Goal: Task Accomplishment & Management: Manage account settings

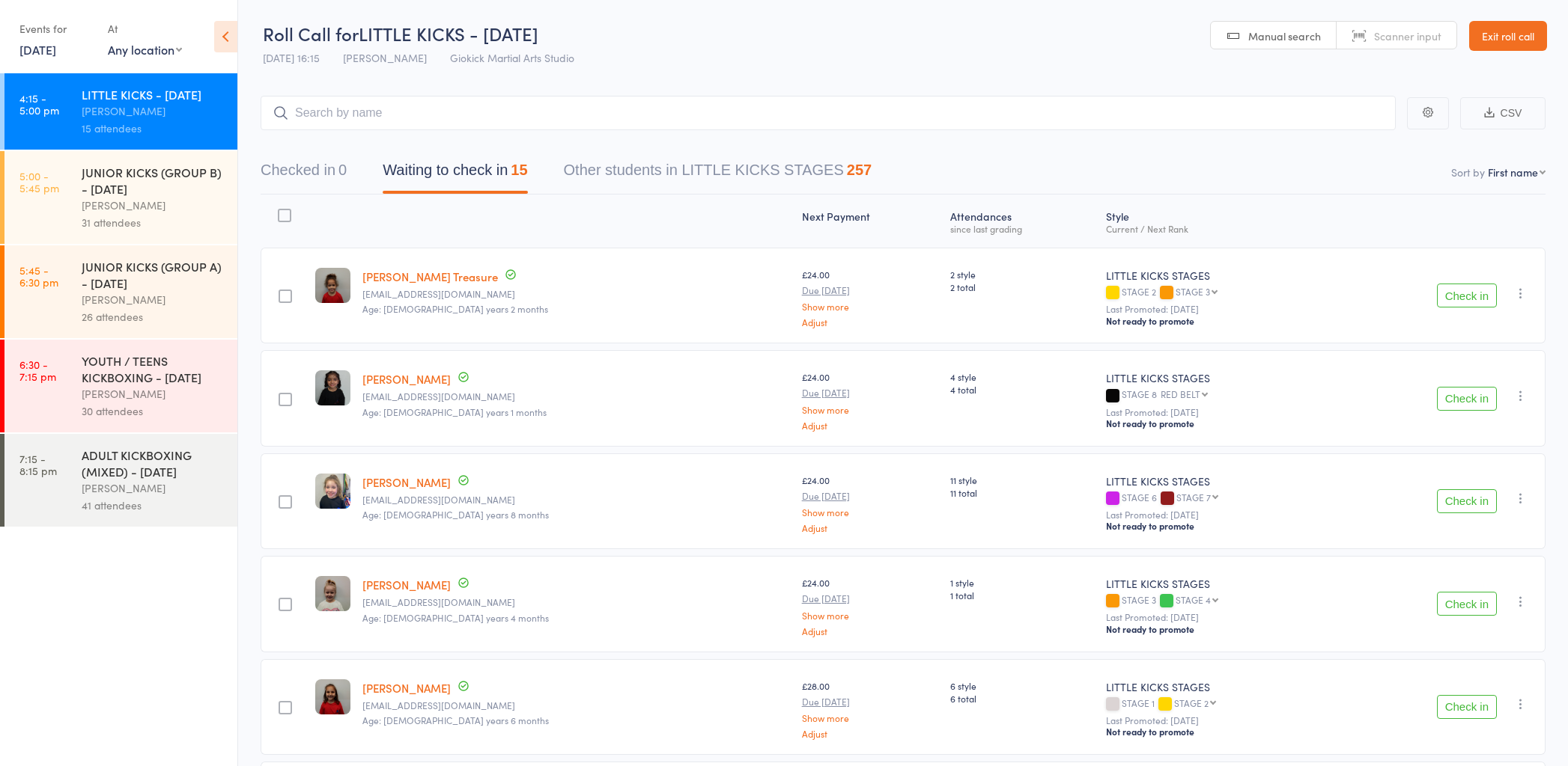
click at [339, 215] on div at bounding box center [333, 220] width 47 height 40
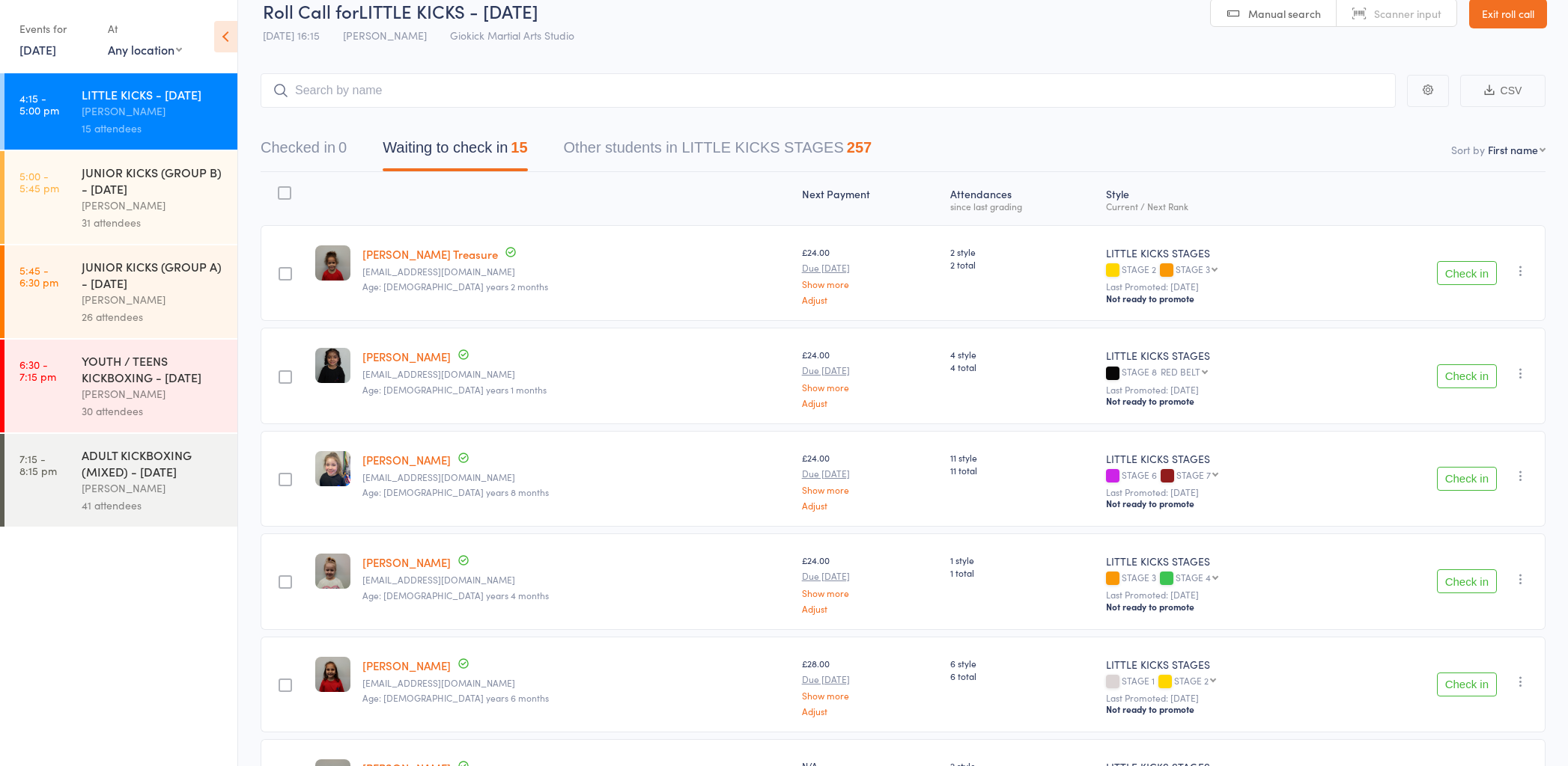
scroll to position [8, 0]
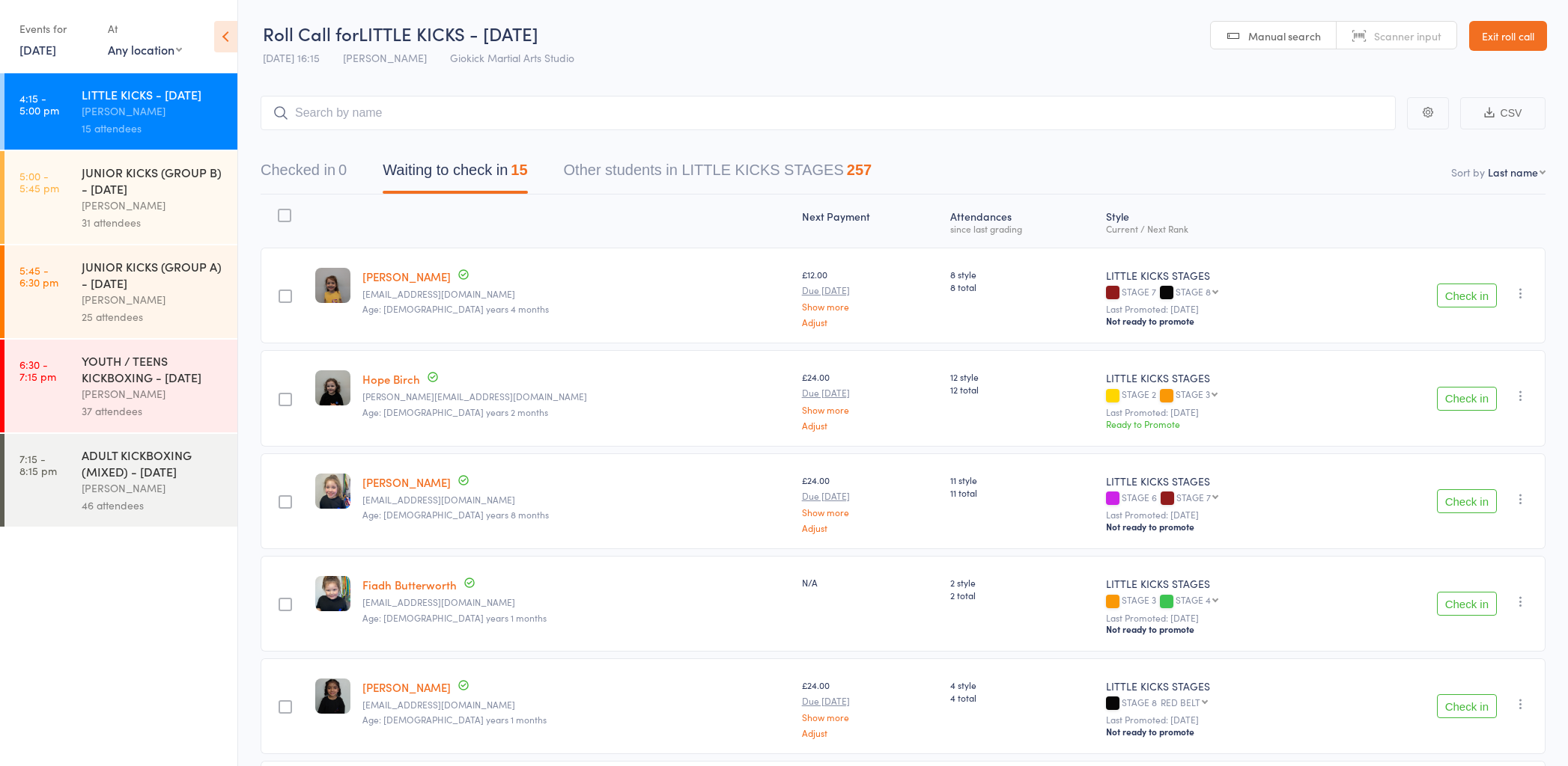
click at [1483, 38] on link "Exit roll call" at bounding box center [1508, 35] width 78 height 30
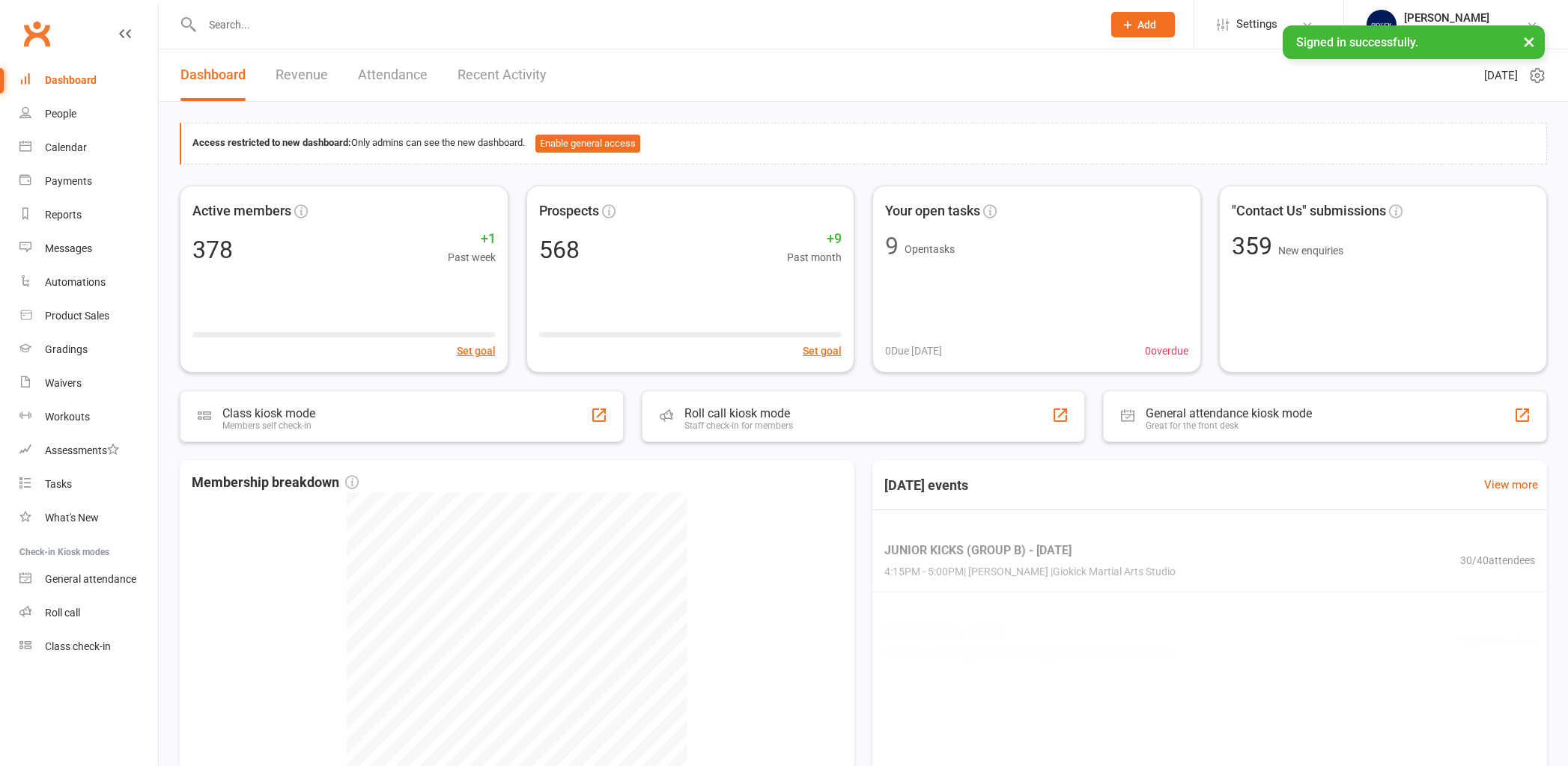
click at [223, 27] on input "text" at bounding box center [645, 24] width 894 height 21
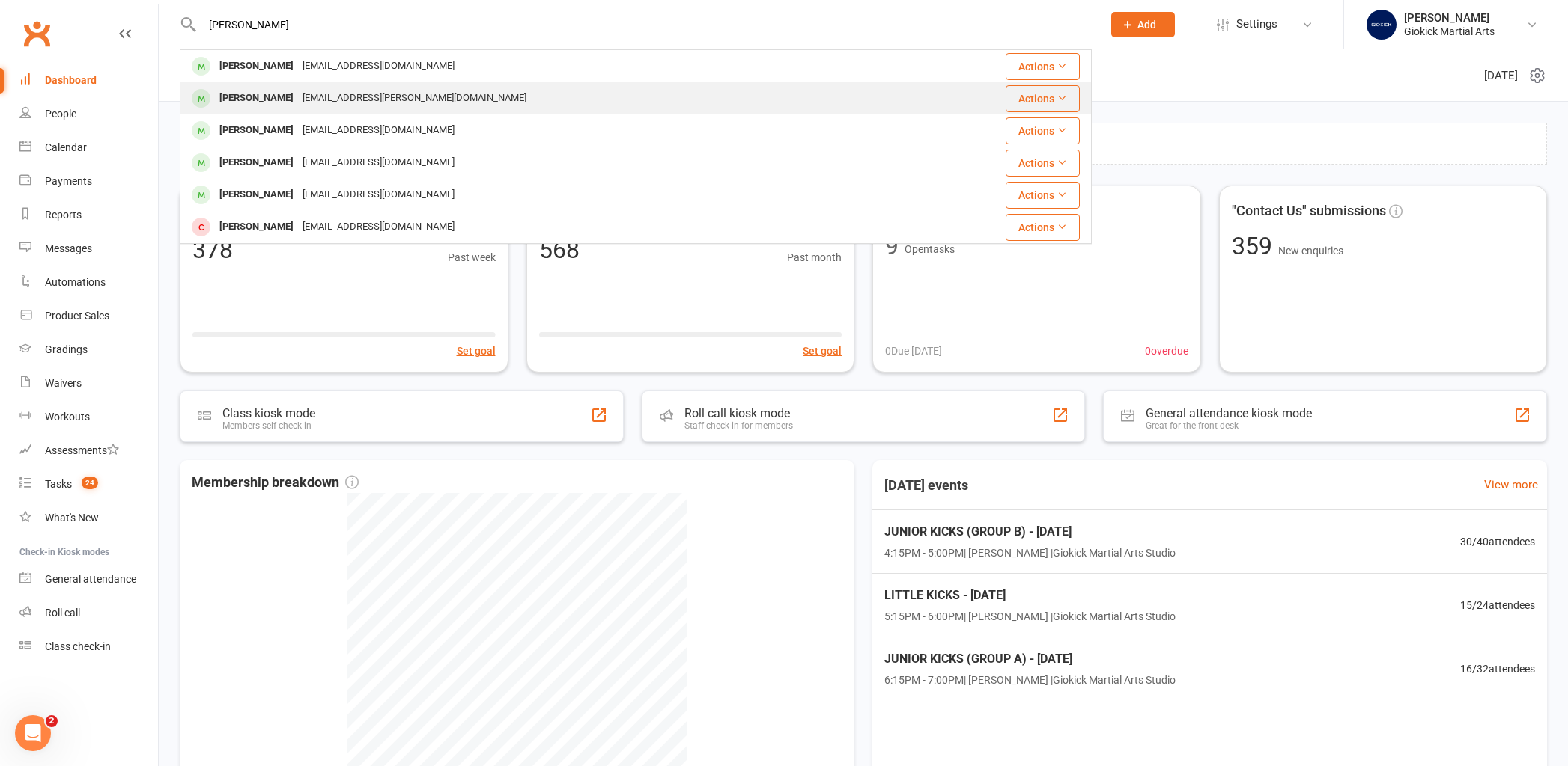
type input "[PERSON_NAME]"
click at [237, 102] on div "[PERSON_NAME]" at bounding box center [256, 99] width 83 height 22
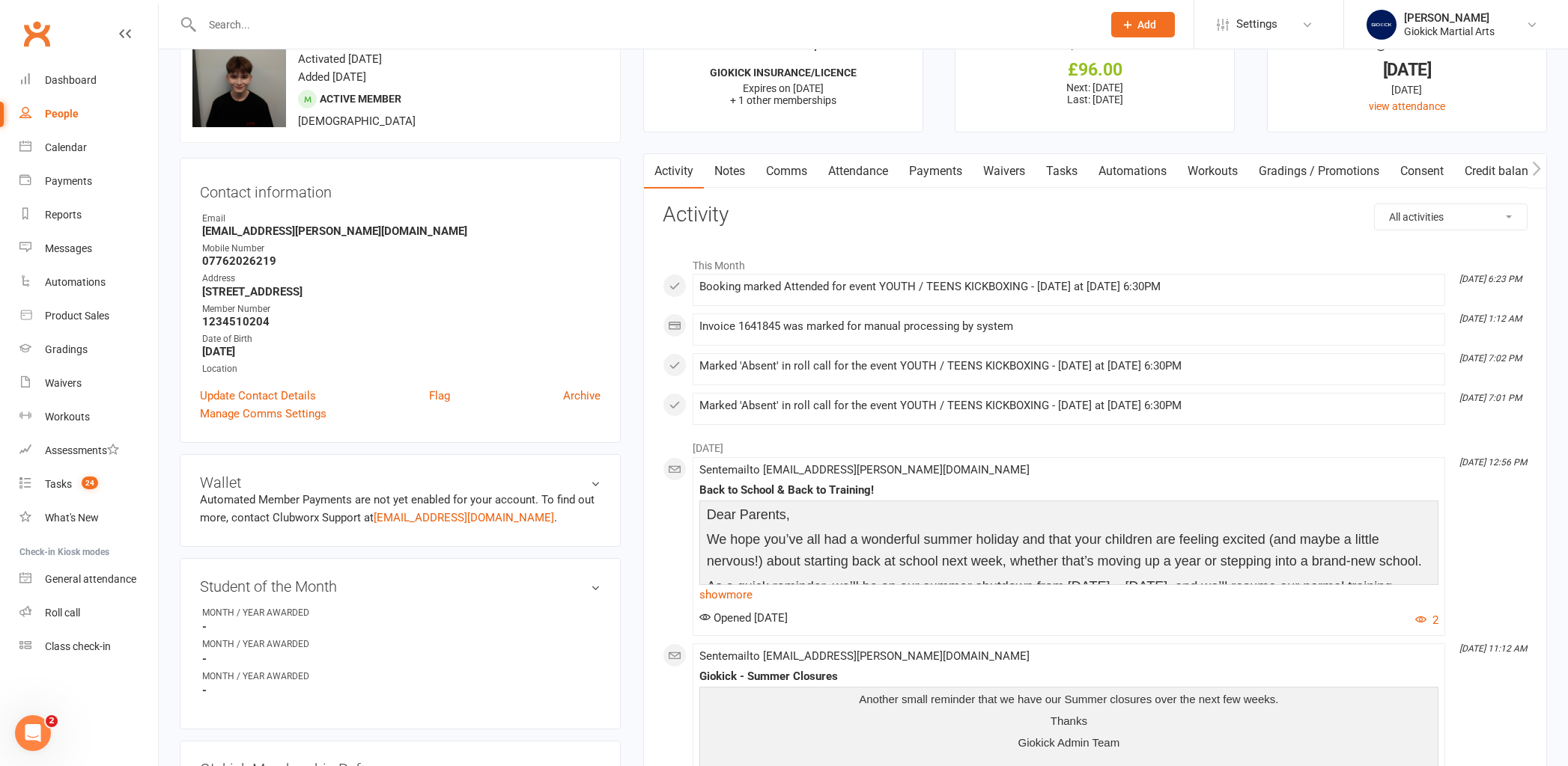
scroll to position [52, 0]
click at [879, 170] on link "Attendance" at bounding box center [858, 169] width 81 height 35
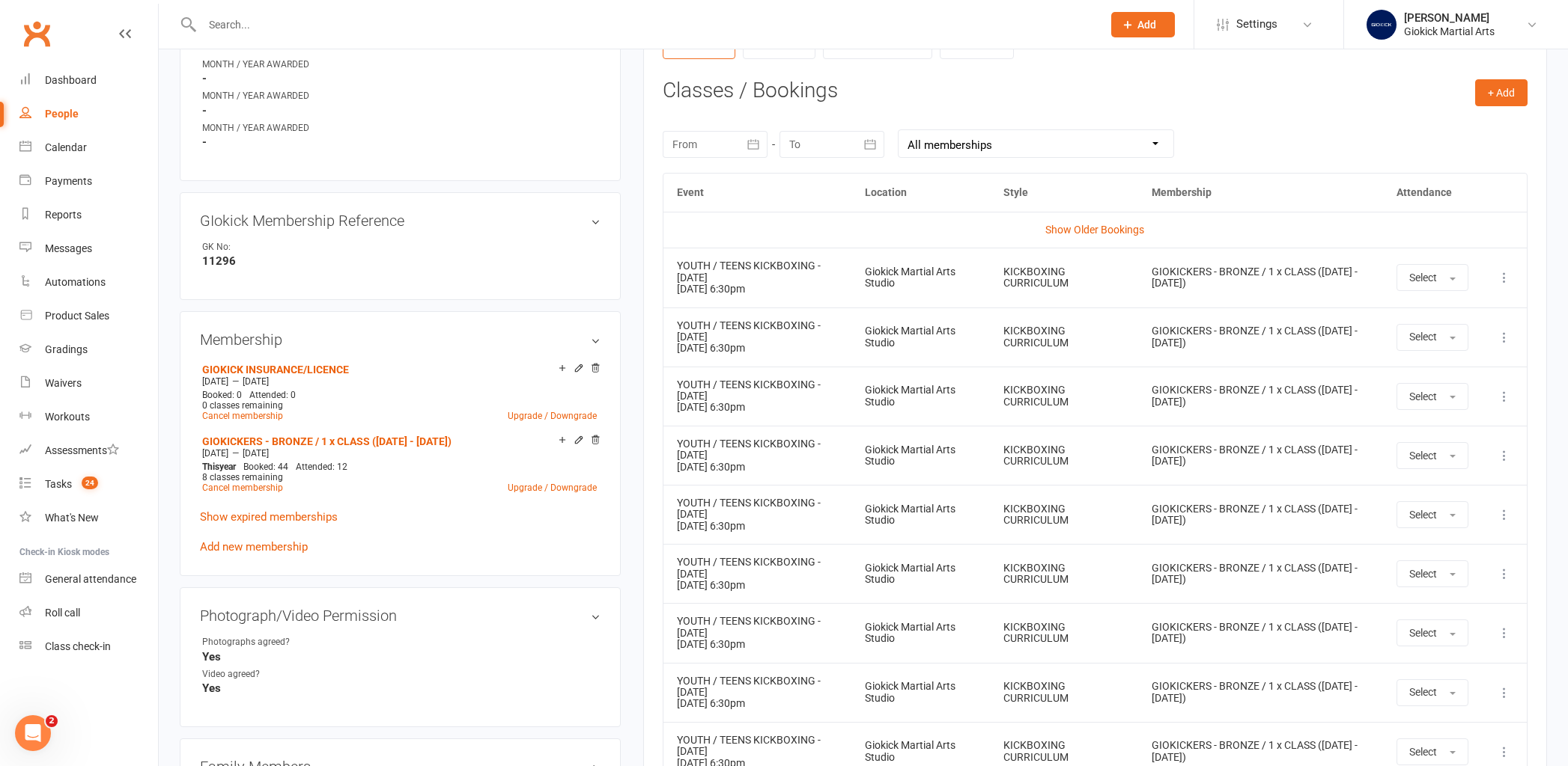
scroll to position [609, 0]
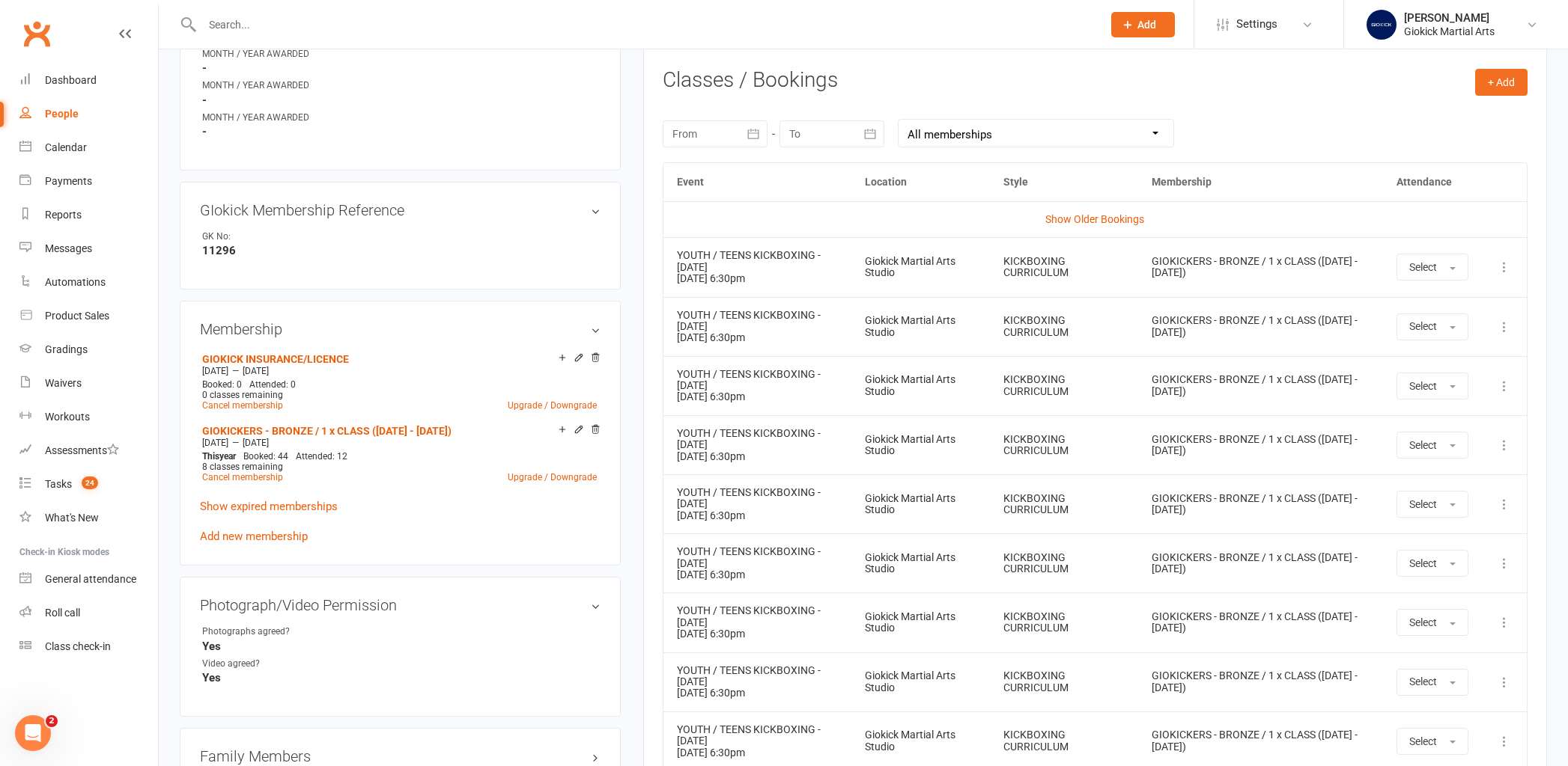
click at [1501, 269] on icon at bounding box center [1505, 268] width 15 height 15
click at [1460, 361] on link "Remove booking" at bounding box center [1438, 356] width 148 height 30
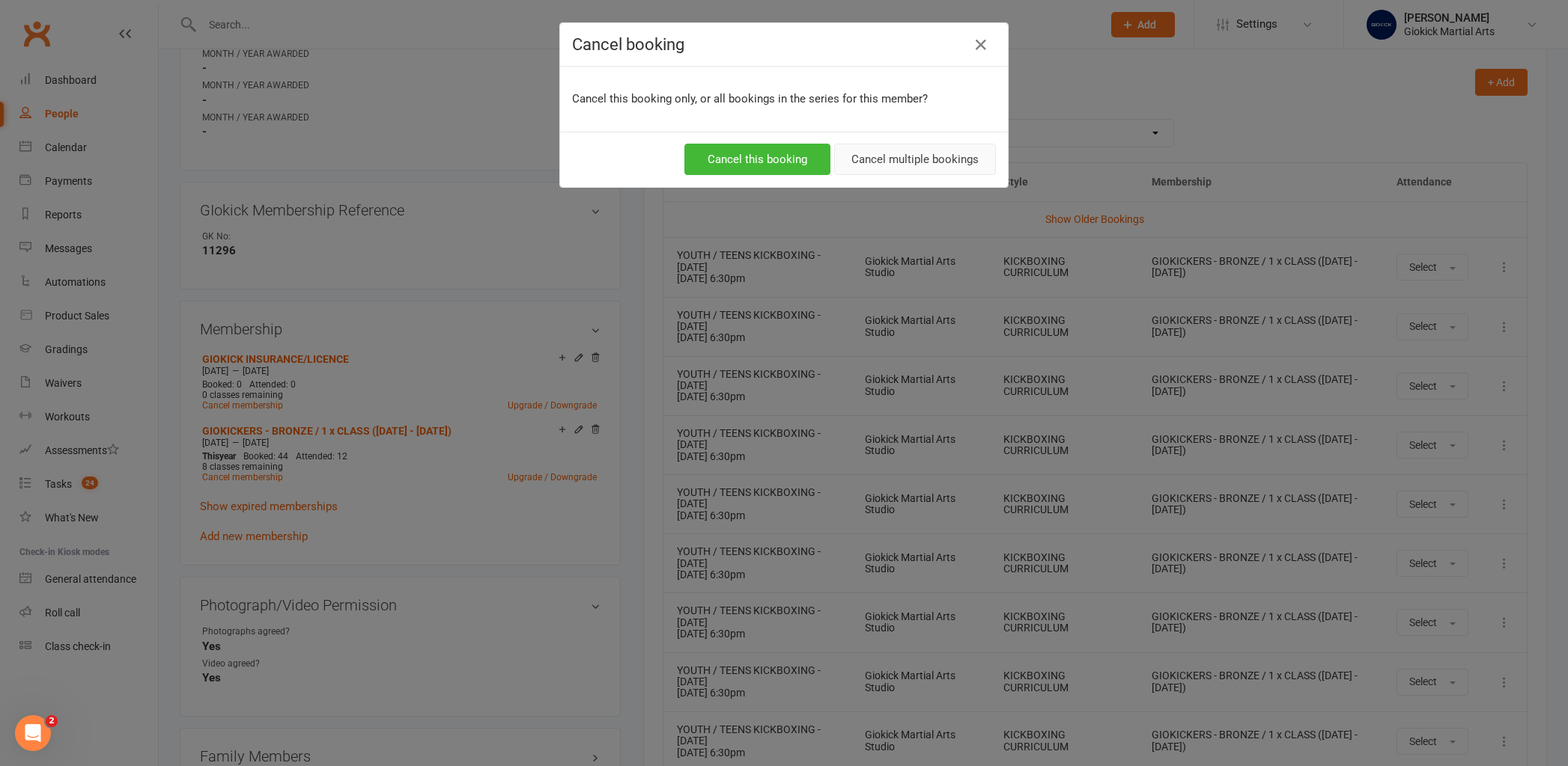
click at [923, 167] on button "Cancel multiple bookings" at bounding box center [914, 159] width 161 height 31
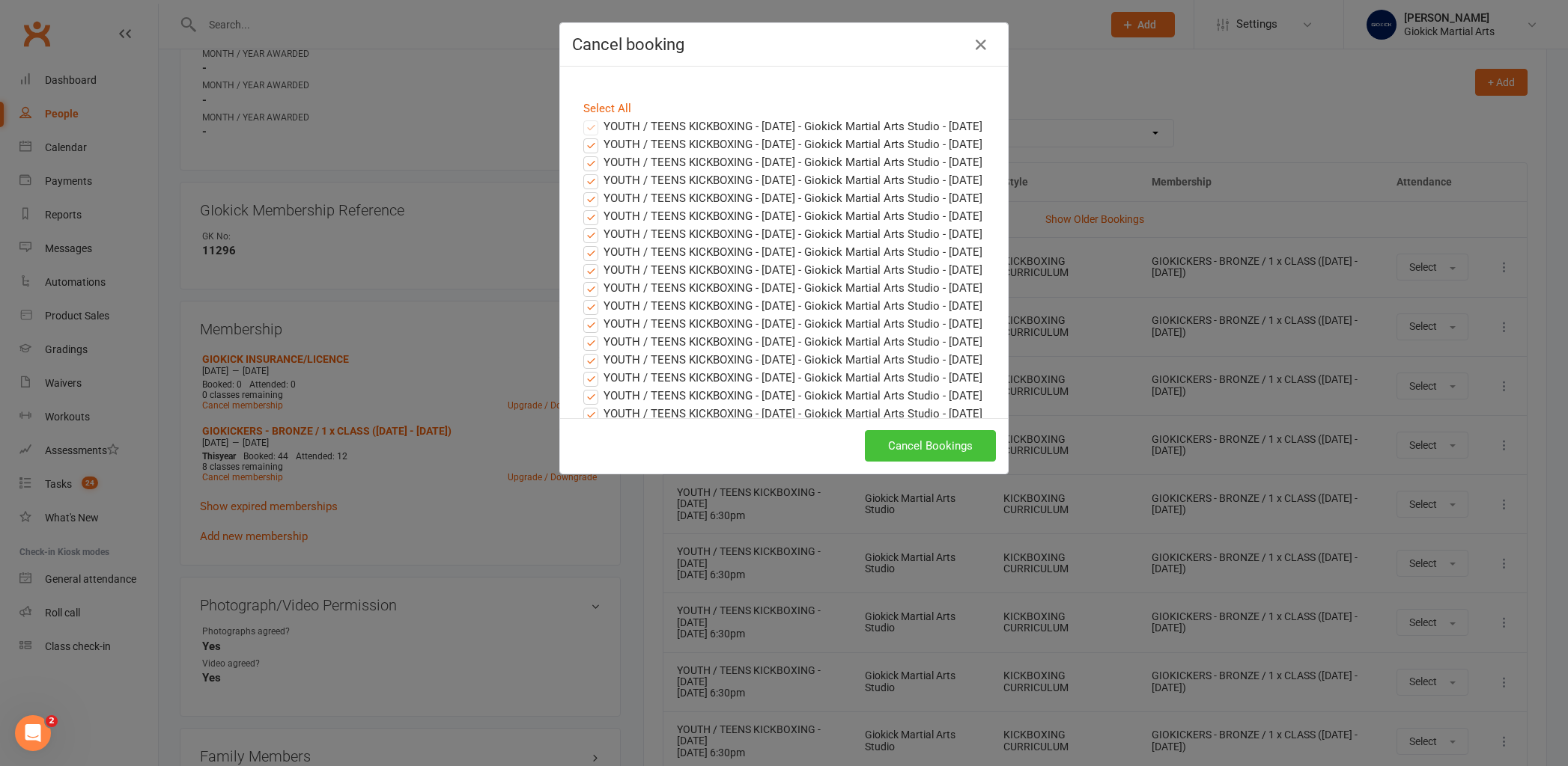
click at [919, 454] on button "Cancel Bookings" at bounding box center [930, 446] width 131 height 31
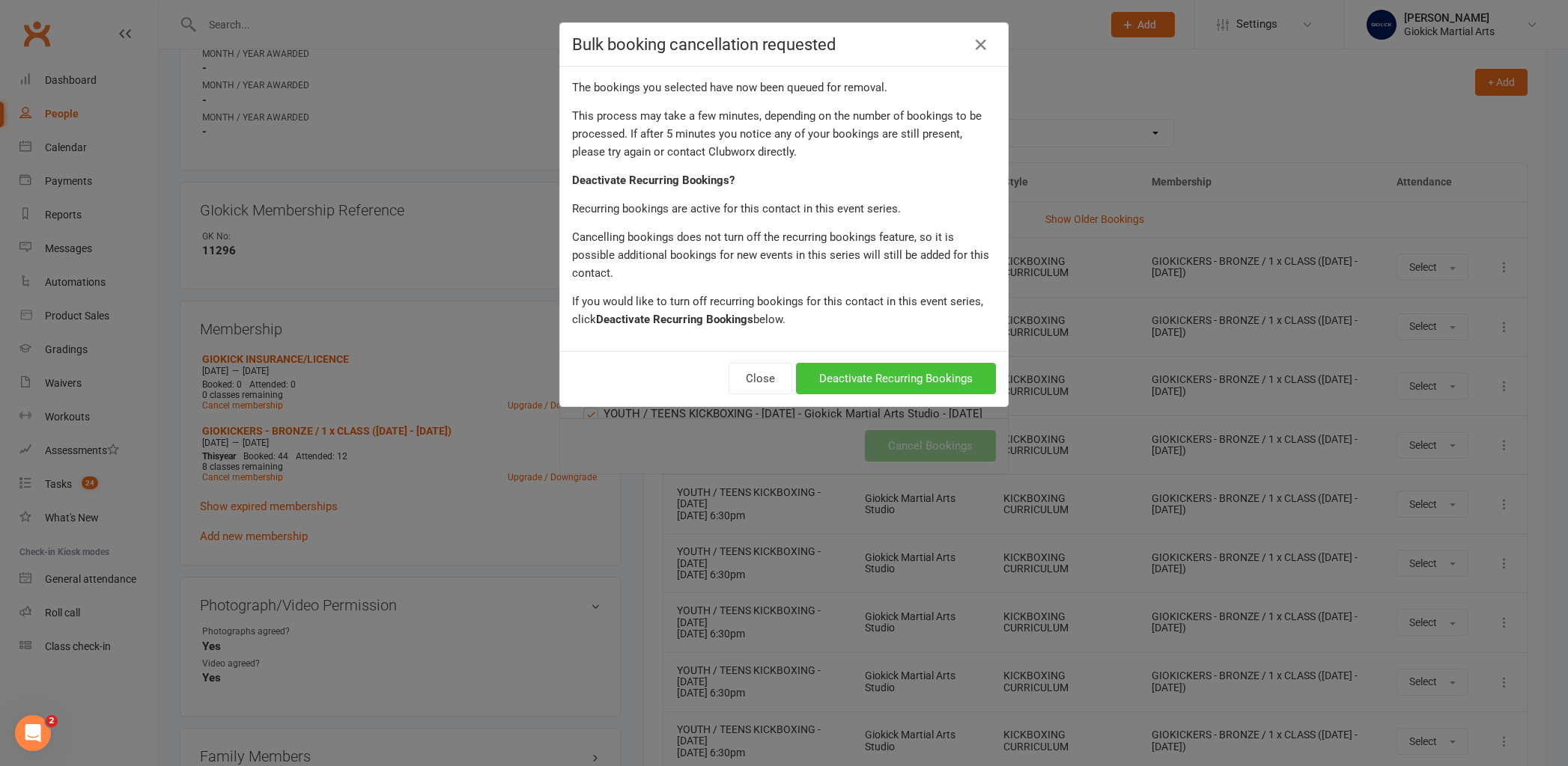
click at [905, 363] on button "Deactivate Recurring Bookings" at bounding box center [896, 378] width 200 height 31
